Goal: Information Seeking & Learning: Learn about a topic

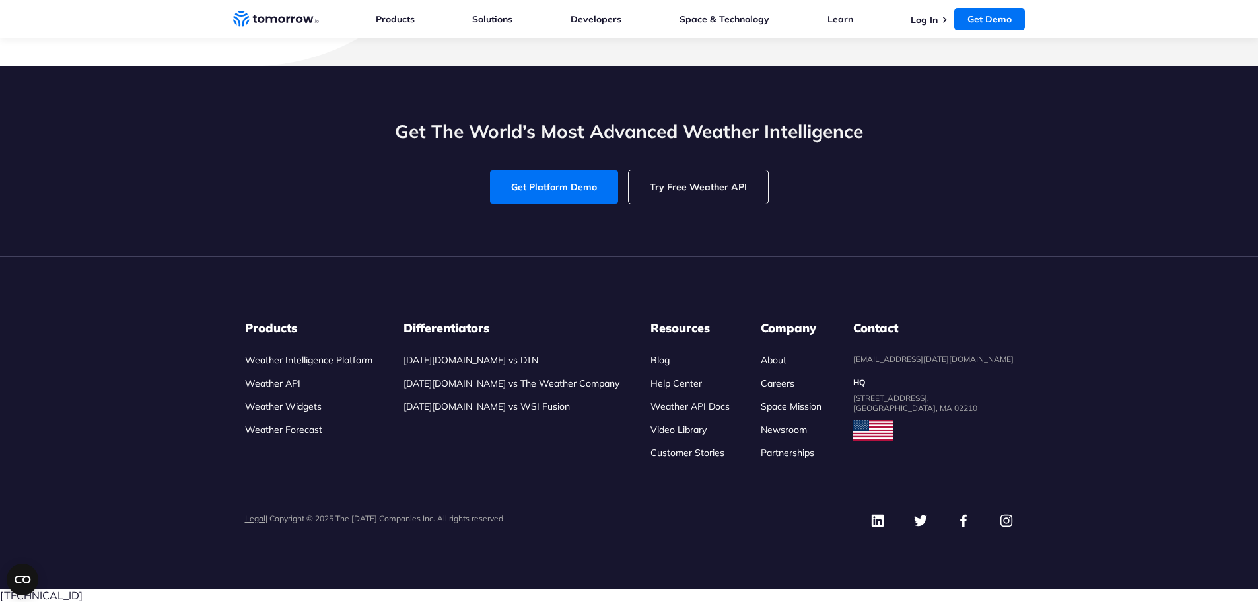
scroll to position [6198, 0]
click at [286, 389] on link "Weather API" at bounding box center [272, 383] width 55 height 12
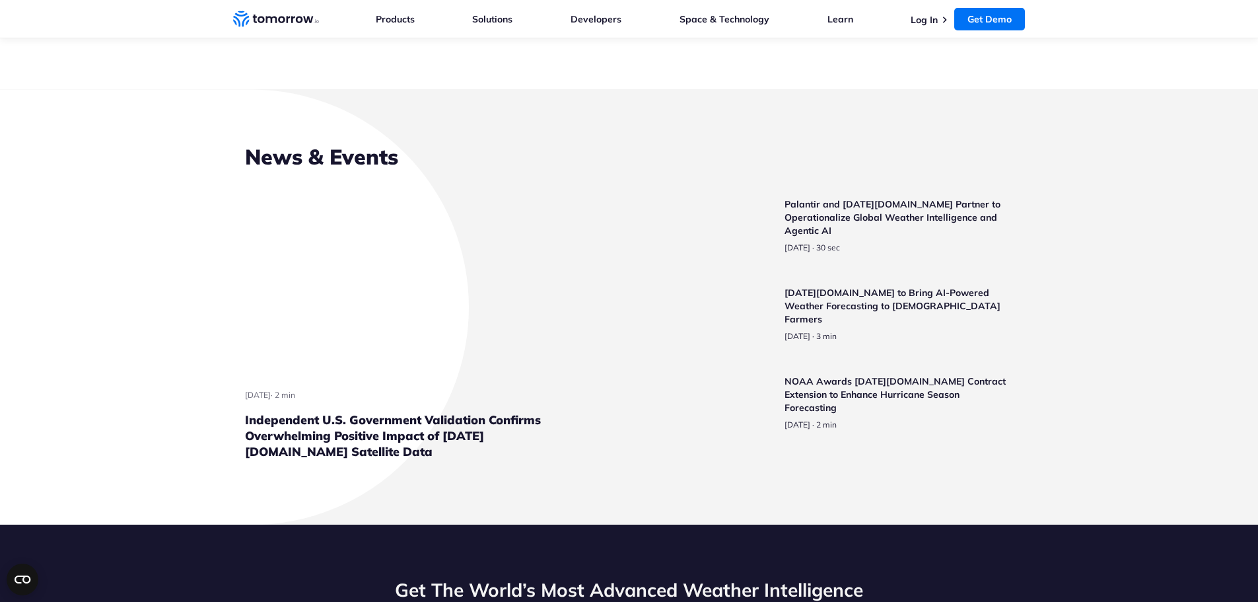
scroll to position [2973, 0]
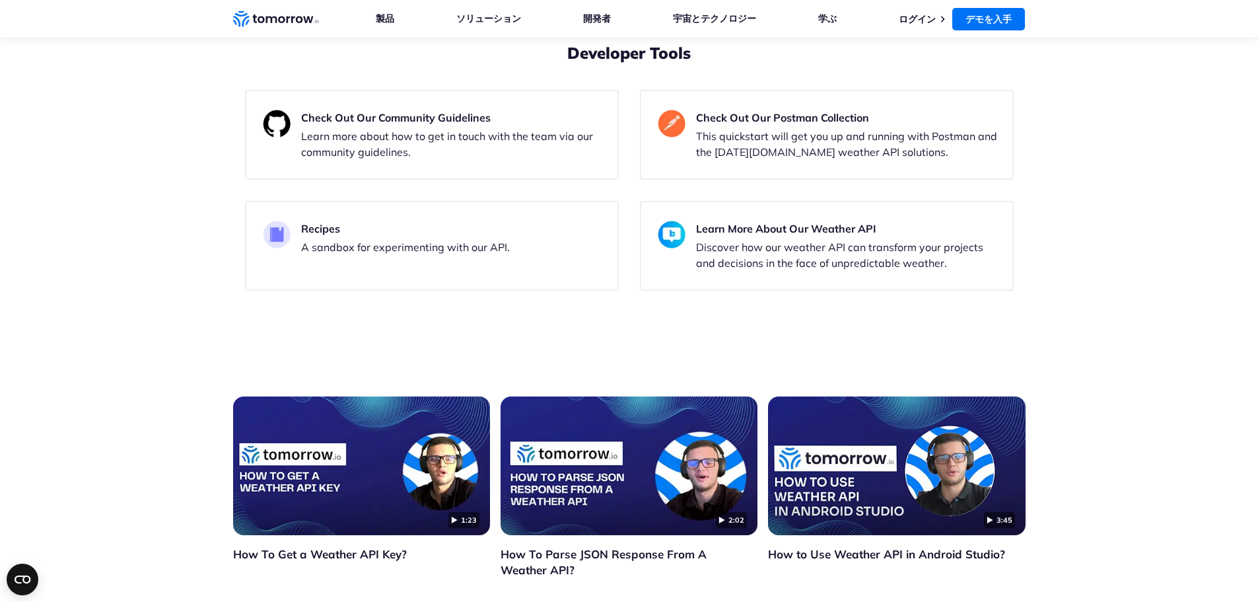
scroll to position [2637, 0]
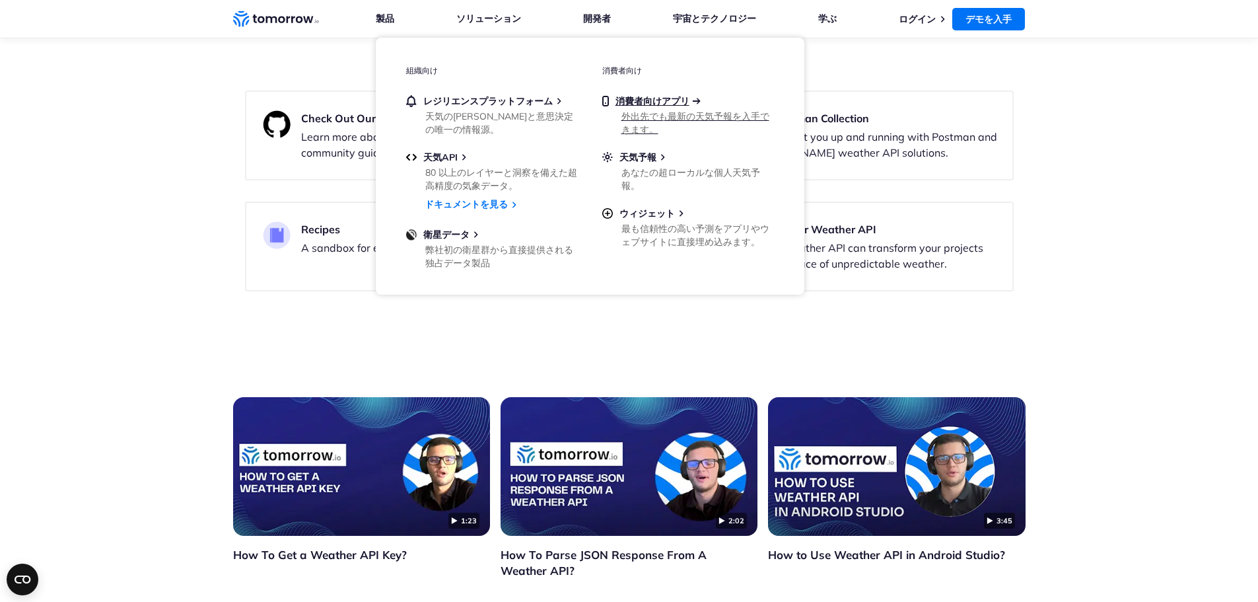
click at [639, 98] on font "消費者向けアプリ" at bounding box center [652, 101] width 74 height 12
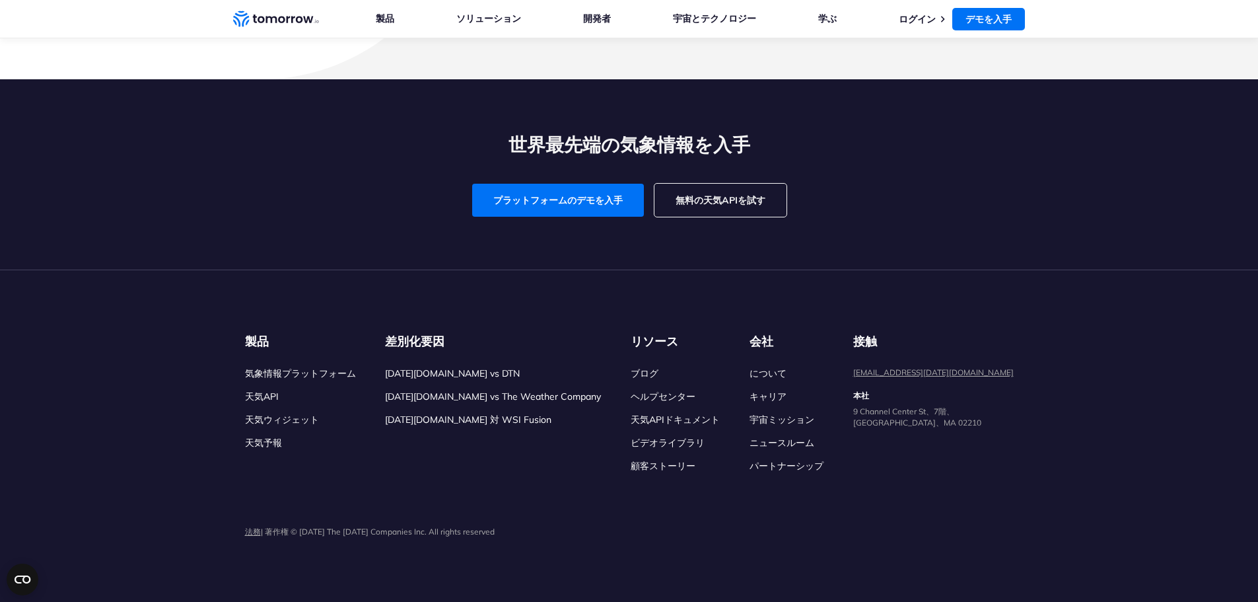
scroll to position [5944, 0]
